Goal: Task Accomplishment & Management: Use online tool/utility

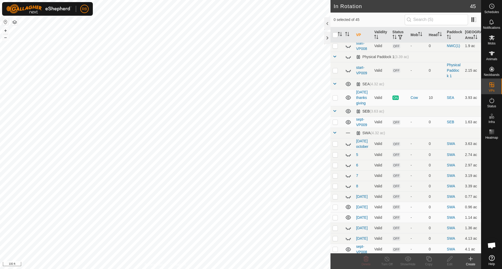
scroll to position [411, 0]
click at [347, 120] on icon at bounding box center [348, 122] width 5 height 4
click at [348, 204] on icon at bounding box center [348, 207] width 6 height 6
click at [349, 215] on icon at bounding box center [348, 217] width 5 height 4
click at [349, 247] on icon at bounding box center [348, 249] width 5 height 4
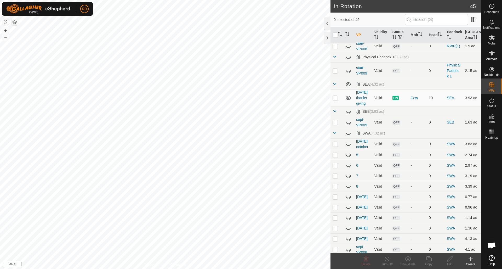
click at [471, 260] on icon at bounding box center [471, 259] width 0 height 4
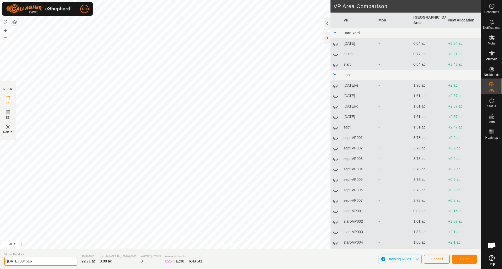
click at [44, 261] on input "[DATE] 094616" at bounding box center [40, 261] width 73 height 9
type input "[DATE] [DATE]"
click at [465, 261] on button "Save" at bounding box center [464, 258] width 25 height 9
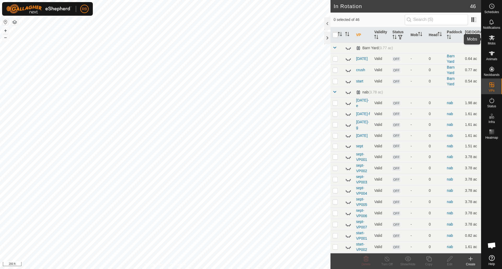
click at [492, 39] on icon at bounding box center [492, 37] width 6 height 5
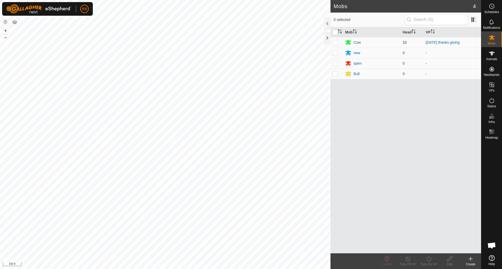
click at [337, 44] on p-checkbox at bounding box center [335, 42] width 5 height 4
checkbox input "true"
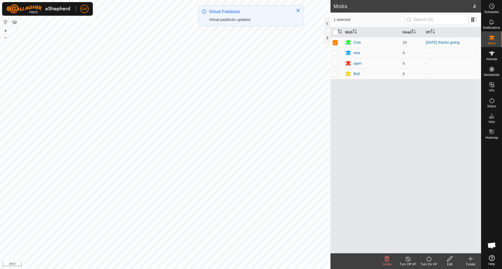
click at [428, 258] on icon at bounding box center [429, 258] width 7 height 6
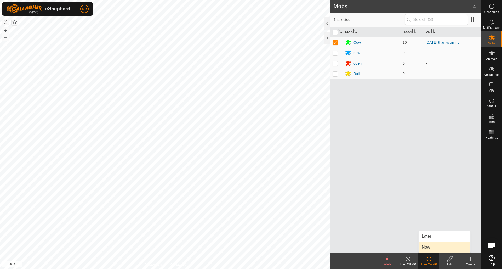
click at [430, 247] on link "Now" at bounding box center [445, 247] width 52 height 10
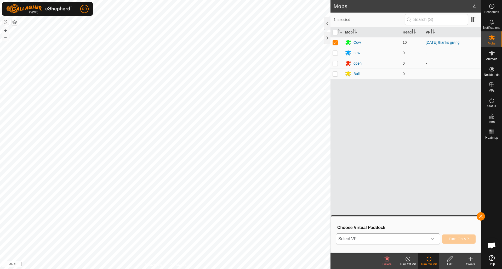
click at [434, 238] on icon "dropdown trigger" at bounding box center [432, 239] width 4 height 4
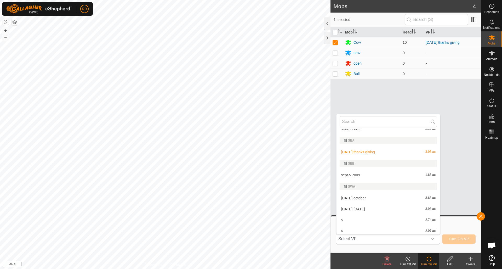
scroll to position [422, 0]
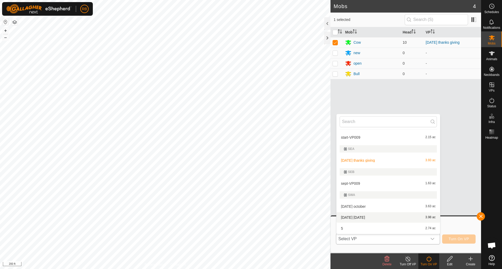
click at [400, 218] on li "[DATE] [DATE] 3.98 ac" at bounding box center [389, 217] width 104 height 10
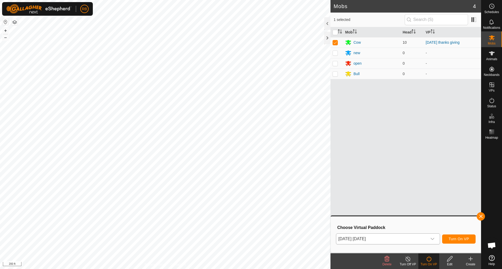
click at [457, 238] on span "Turn On VP" at bounding box center [459, 239] width 20 height 4
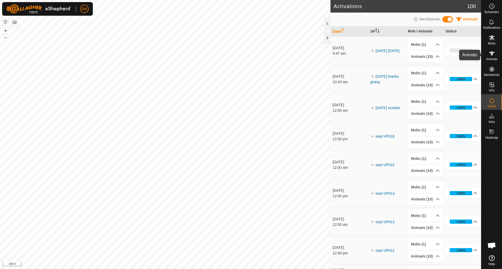
click at [491, 54] on icon at bounding box center [492, 53] width 6 height 6
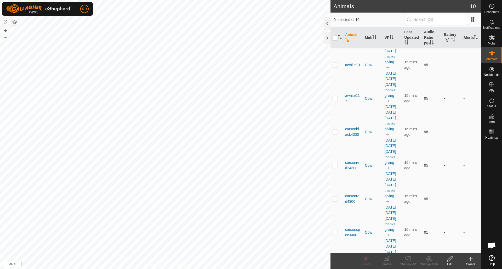
click at [328, 24] on div at bounding box center [327, 23] width 6 height 13
